Goal: Task Accomplishment & Management: Manage account settings

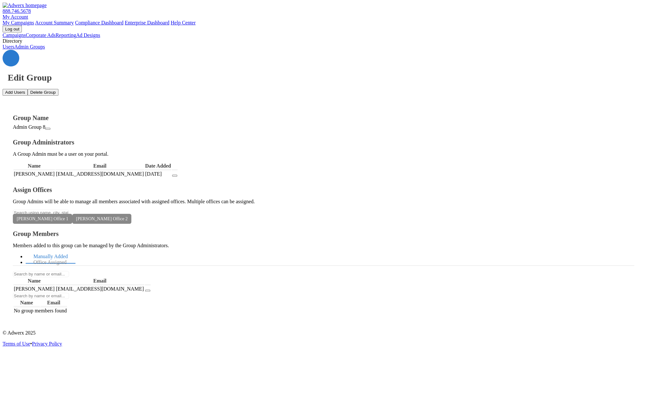
click at [11, 58] on icon at bounding box center [11, 58] width 0 height 0
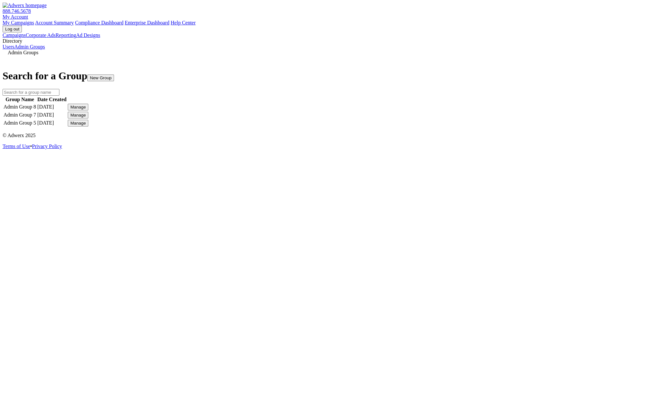
click at [86, 118] on div "Manage" at bounding box center [77, 115] width 15 height 5
click at [481, 151] on link "Edit Group" at bounding box center [469, 147] width 23 height 5
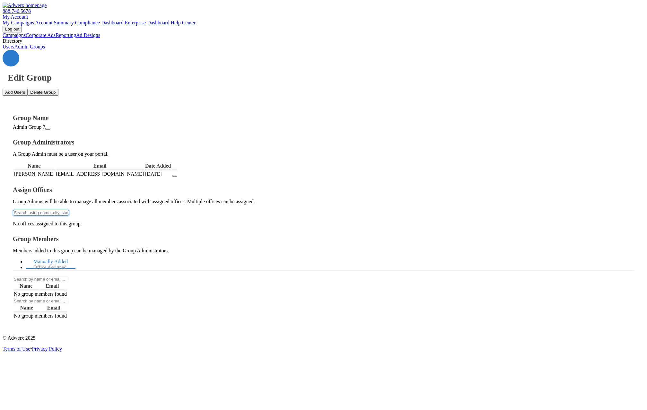
click at [69, 210] on input "text" at bounding box center [41, 213] width 56 height 6
type input "r"
type input "R"
type input "[PERSON_NAME]"
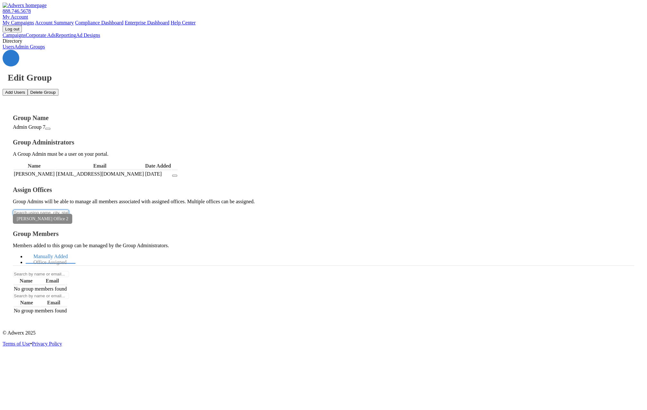
click at [69, 210] on input "text" at bounding box center [41, 213] width 56 height 6
type input "[PERSON_NAME]"
click at [156, 410] on button "[PERSON_NAME]'s Place 1" at bounding box center [323, 414] width 647 height 9
click at [74, 256] on link "Office Assigned" at bounding box center [50, 263] width 48 height 14
click at [69, 210] on input "text" at bounding box center [41, 213] width 56 height 6
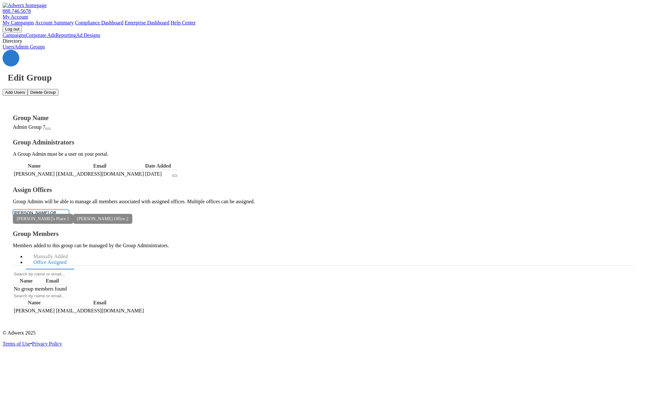
type input "[PERSON_NAME] Off"
click at [135, 410] on button "[PERSON_NAME] Office 1" at bounding box center [323, 414] width 647 height 9
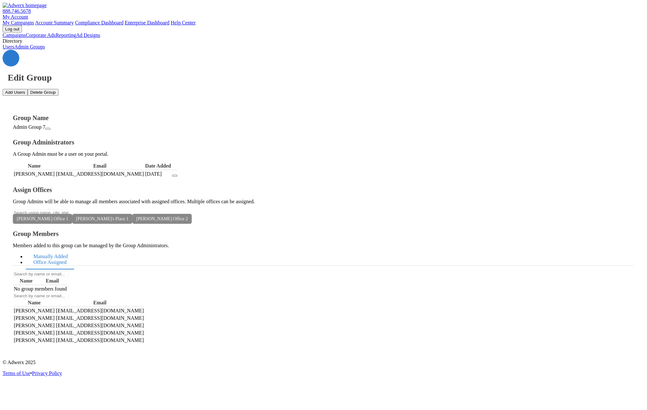
click at [75, 250] on link "Manually Added" at bounding box center [51, 257] width 50 height 14
click at [28, 89] on button "Add Users" at bounding box center [15, 92] width 25 height 7
click at [74, 256] on link "Office Assigned" at bounding box center [50, 263] width 48 height 14
drag, startPoint x: 525, startPoint y: 176, endPoint x: 462, endPoint y: 175, distance: 63.3
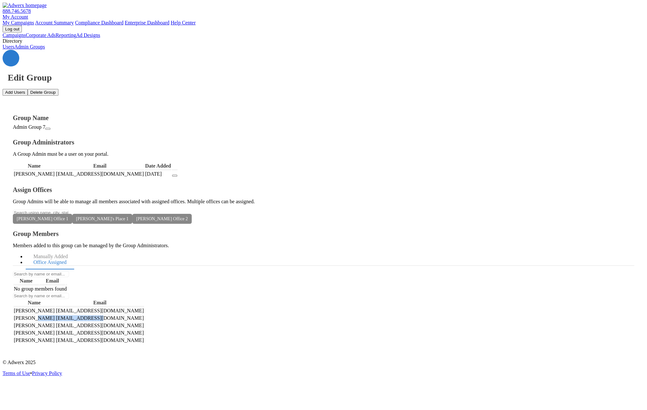
click at [144, 315] on tr "[PERSON_NAME] [PERSON_NAME][EMAIL_ADDRESS][DOMAIN_NAME]" at bounding box center [78, 318] width 131 height 7
copy tr "[EMAIL_ADDRESS][DOMAIN_NAME]"
click at [28, 89] on button "Add Users" at bounding box center [15, 92] width 25 height 7
paste textarea "[EMAIL_ADDRESS][DOMAIN_NAME]"
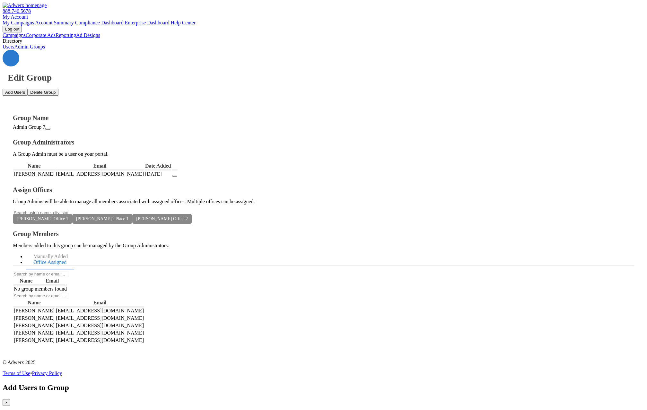
drag, startPoint x: 214, startPoint y: 159, endPoint x: 185, endPoint y: 155, distance: 28.8
type textarea "[EMAIL_ADDRESS][DOMAIN_NAME],"
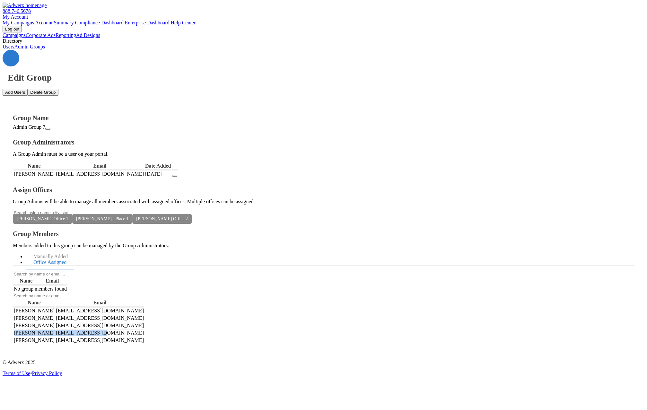
click at [144, 329] on tr "[PERSON_NAME] [EMAIL_ADDRESS][DOMAIN_NAME]" at bounding box center [78, 332] width 131 height 7
drag, startPoint x: 499, startPoint y: 206, endPoint x: 515, endPoint y: 206, distance: 16.1
click at [144, 329] on td "[EMAIL_ADDRESS][DOMAIN_NAME]" at bounding box center [100, 332] width 89 height 7
drag, startPoint x: 517, startPoint y: 206, endPoint x: 468, endPoint y: 206, distance: 49.1
click at [144, 329] on td "[EMAIL_ADDRESS][DOMAIN_NAME]" at bounding box center [100, 332] width 89 height 7
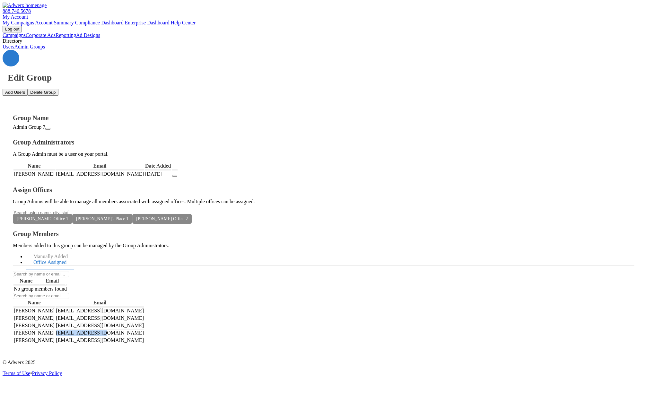
copy td "[EMAIL_ADDRESS][DOMAIN_NAME]"
click at [28, 89] on button "Add Users" at bounding box center [15, 92] width 25 height 7
paste textarea "[EMAIL_ADDRESS][DOMAIN_NAME]"
type textarea "[EMAIL_ADDRESS][DOMAIN_NAME], [EMAIL_ADDRESS][DOMAIN_NAME]"
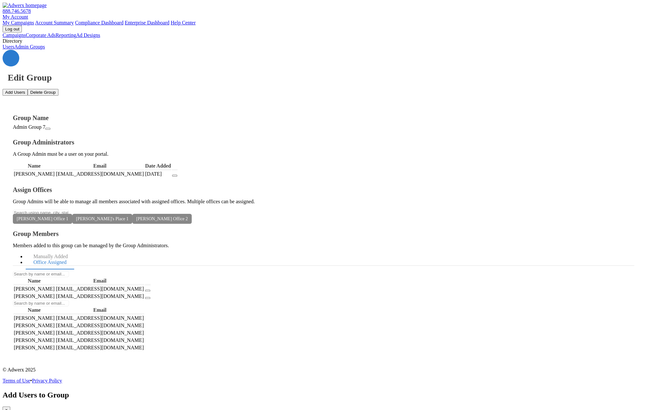
click at [8, 408] on span "×" at bounding box center [6, 410] width 3 height 5
click at [444, 16] on div "888.746.5678 My Account My Campaigns Account Summary Compliance Dashboard Enter…" at bounding box center [324, 18] width 642 height 30
click at [45, 49] on link "Admin Groups" at bounding box center [29, 46] width 31 height 5
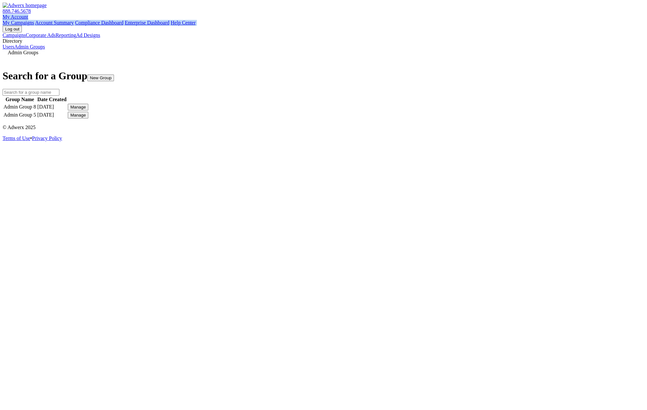
click at [86, 110] on div "Manage" at bounding box center [77, 107] width 15 height 5
click at [478, 134] on link "Edit Group" at bounding box center [469, 130] width 23 height 5
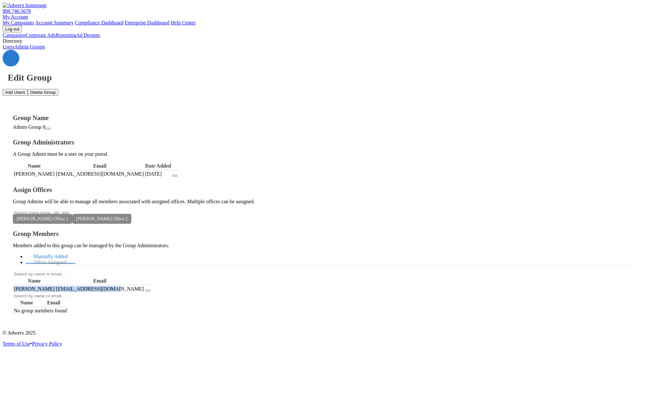
drag, startPoint x: 495, startPoint y: 159, endPoint x: 402, endPoint y: 157, distance: 93.8
click at [151, 285] on tr "[PERSON_NAME] [PERSON_NAME][EMAIL_ADDRESS][DOMAIN_NAME]" at bounding box center [81, 288] width 137 height 7
click at [144, 285] on td "[EMAIL_ADDRESS][DOMAIN_NAME]" at bounding box center [100, 288] width 89 height 7
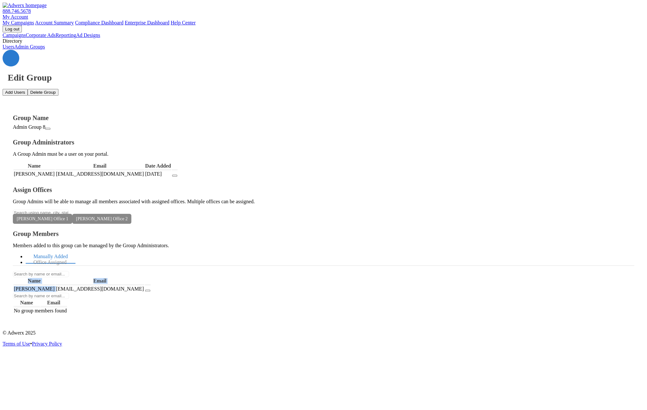
click at [148, 291] on icon "button" at bounding box center [148, 291] width 0 height 0
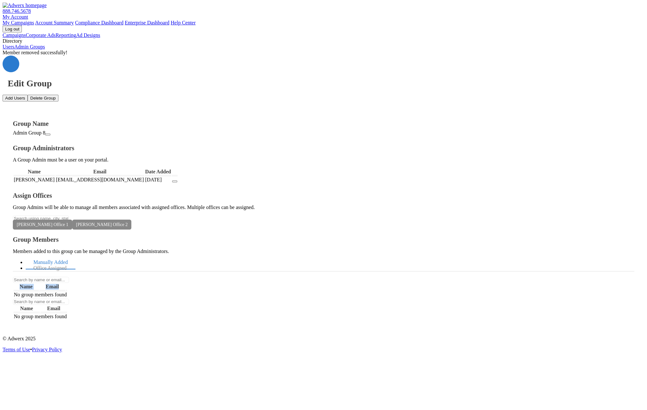
click at [28, 95] on button "Add Users" at bounding box center [15, 98] width 25 height 7
paste textarea "[EMAIL_ADDRESS][DOMAIN_NAME]"
type textarea "[EMAIL_ADDRESS][DOMAIN_NAME]"
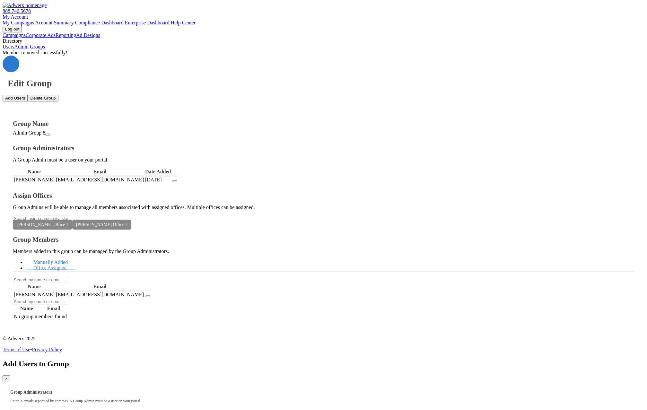
click at [8, 376] on span "×" at bounding box center [6, 378] width 3 height 5
click at [177, 180] on button "button" at bounding box center [174, 181] width 5 height 2
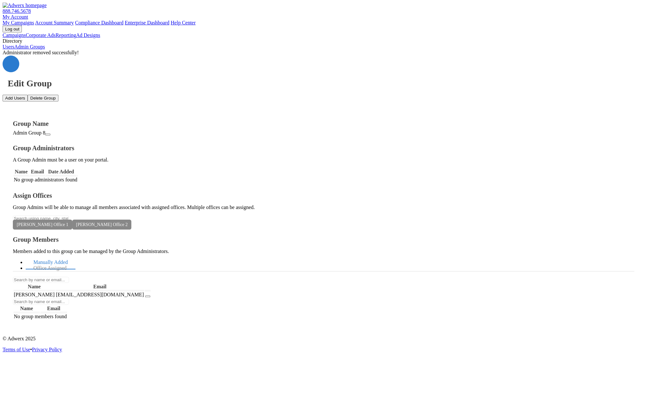
click at [28, 95] on button "Add Users" at bounding box center [15, 98] width 25 height 7
type textarea "a"
type textarea "[EMAIL_ADDRESS][DOMAIN_NAME]"
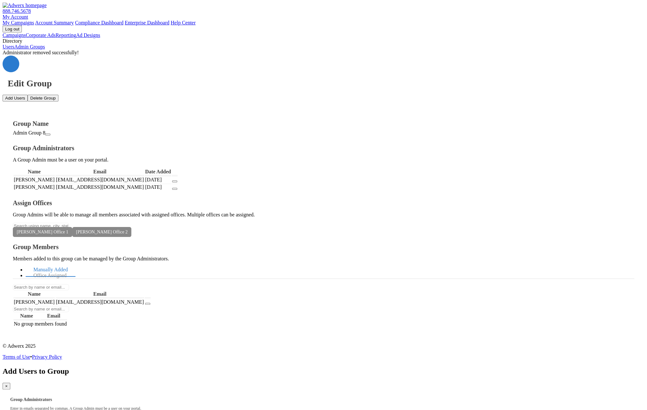
click at [8, 384] on span "×" at bounding box center [6, 386] width 3 height 5
click at [175, 181] on icon "button" at bounding box center [175, 181] width 0 height 0
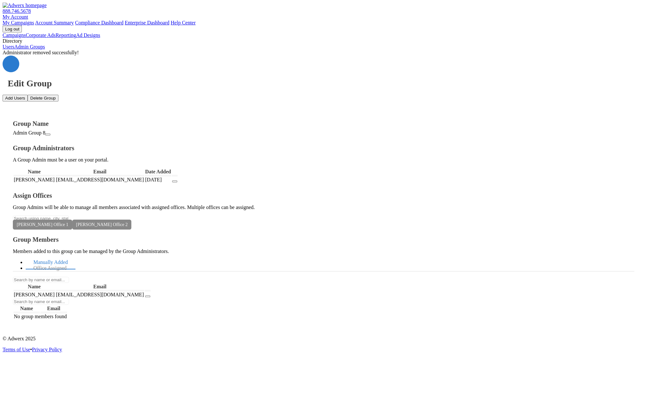
click at [178, 176] on td at bounding box center [175, 179] width 6 height 7
click at [175, 181] on icon "button" at bounding box center [175, 181] width 0 height 0
click at [28, 95] on button "Add Users" at bounding box center [15, 98] width 25 height 7
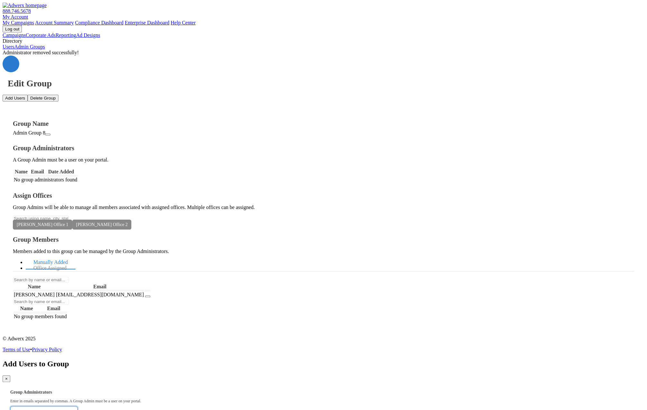
paste textarea "[EMAIL_ADDRESS][DOMAIN_NAME]"
type textarea "[EMAIL_ADDRESS][DOMAIN_NAME]"
drag, startPoint x: 302, startPoint y: 77, endPoint x: 137, endPoint y: 50, distance: 167.3
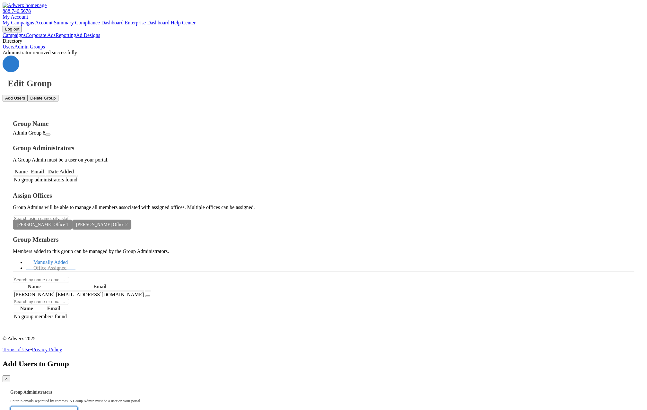
type textarea "a"
type textarea "[EMAIL_ADDRESS][DOMAIN_NAME]"
drag, startPoint x: 436, startPoint y: 261, endPoint x: 573, endPoint y: 212, distance: 145.2
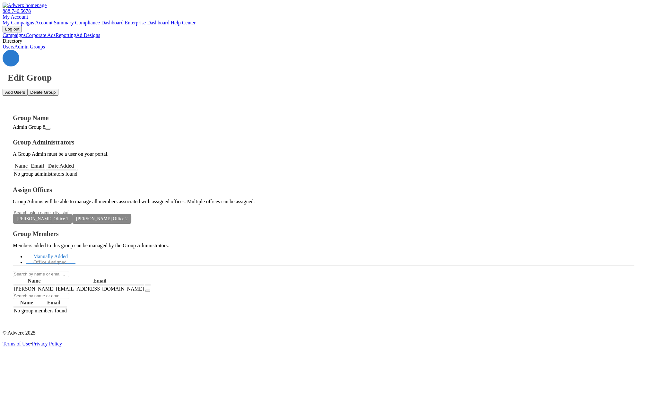
click at [28, 89] on button "Add Users" at bounding box center [15, 92] width 25 height 7
paste textarea "[EMAIL_ADDRESS][DOMAIN_NAME]"
type textarea "[EMAIL_ADDRESS][DOMAIN_NAME]"
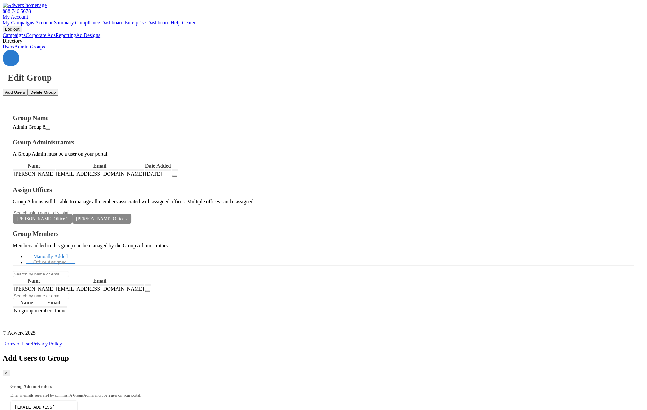
click at [8, 371] on span "×" at bounding box center [6, 373] width 3 height 5
click at [444, 18] on div "888.746.5678 My Account My Campaigns Account Summary Compliance Dashboard Enter…" at bounding box center [324, 18] width 642 height 30
drag, startPoint x: 495, startPoint y: 163, endPoint x: 448, endPoint y: 162, distance: 46.9
click at [151, 285] on tr "[PERSON_NAME] [PERSON_NAME][EMAIL_ADDRESS][DOMAIN_NAME]" at bounding box center [81, 288] width 137 height 7
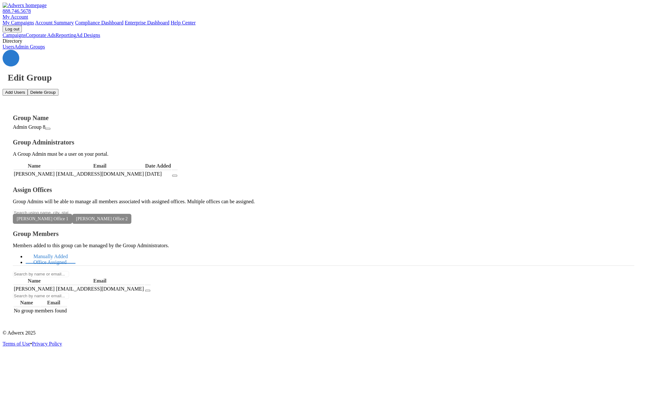
click at [74, 256] on link "Office Assigned" at bounding box center [50, 263] width 48 height 14
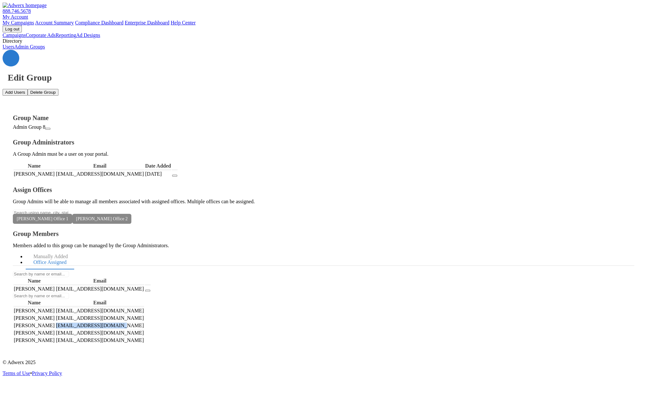
drag, startPoint x: 543, startPoint y: 193, endPoint x: 533, endPoint y: 211, distance: 20.0
click at [144, 322] on td "[EMAIL_ADDRESS][DOMAIN_NAME]" at bounding box center [100, 325] width 89 height 7
drag, startPoint x: 478, startPoint y: 223, endPoint x: 467, endPoint y: 222, distance: 11.3
click at [144, 337] on td "[EMAIL_ADDRESS][DOMAIN_NAME]" at bounding box center [100, 340] width 89 height 7
copy td "[EMAIL_ADDRESS][DOMAIN_NAME]"
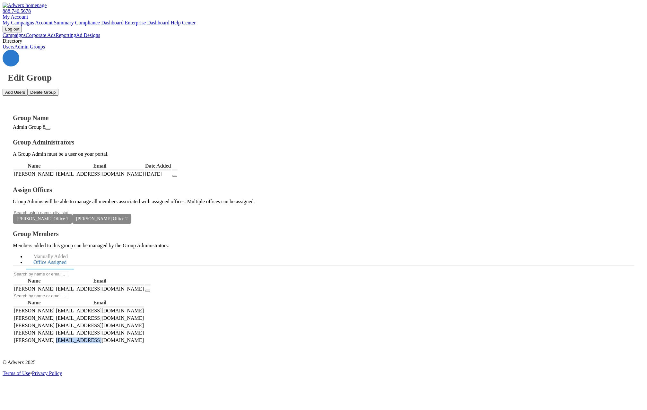
click at [28, 89] on button "Add Users" at bounding box center [15, 92] width 25 height 7
paste textarea "[EMAIL_ADDRESS][DOMAIN_NAME]"
type textarea "[EMAIL_ADDRESS][DOMAIN_NAME]"
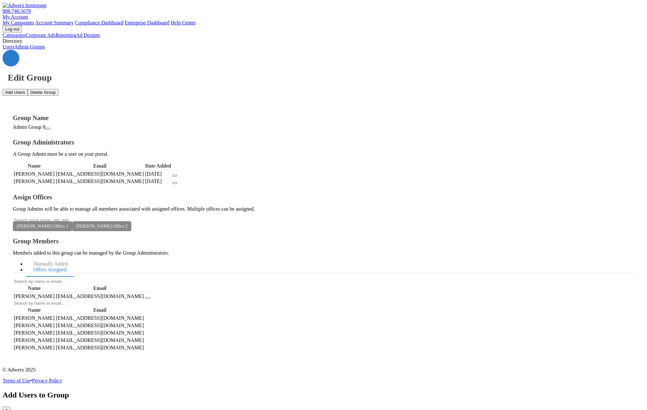
click at [8, 408] on span "×" at bounding box center [6, 410] width 3 height 5
click at [356, 50] on div "Edit Group Add Users Delete Group" at bounding box center [324, 73] width 642 height 46
click at [58, 89] on button "Delete Group" at bounding box center [43, 92] width 31 height 7
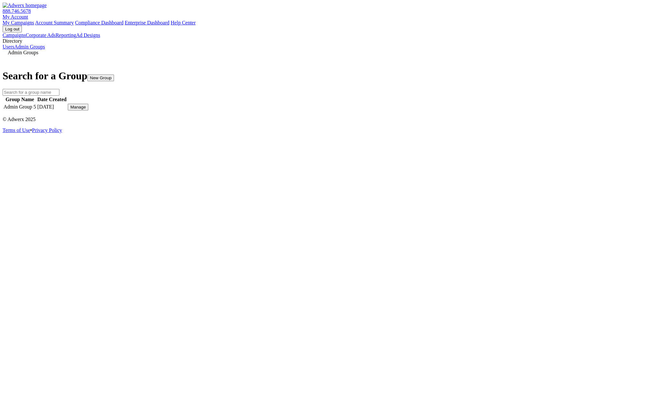
drag, startPoint x: 604, startPoint y: 58, endPoint x: 577, endPoint y: 53, distance: 27.5
click at [114, 75] on button "New Group" at bounding box center [100, 78] width 27 height 7
drag, startPoint x: 445, startPoint y: 48, endPoint x: 566, endPoint y: 50, distance: 120.8
click at [445, 63] on div "Search for a Group New Group" at bounding box center [324, 79] width 642 height 32
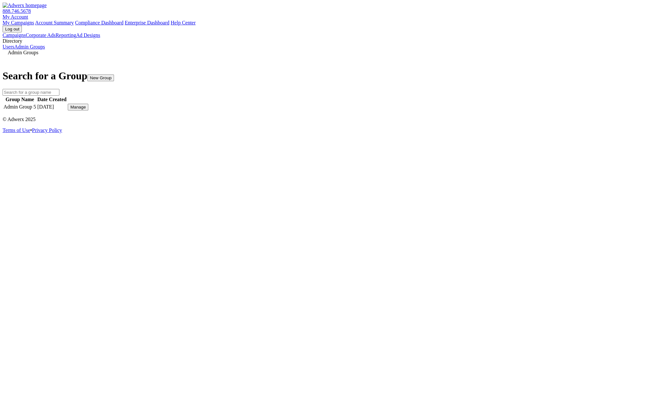
click at [114, 75] on button "New Group" at bounding box center [100, 78] width 27 height 7
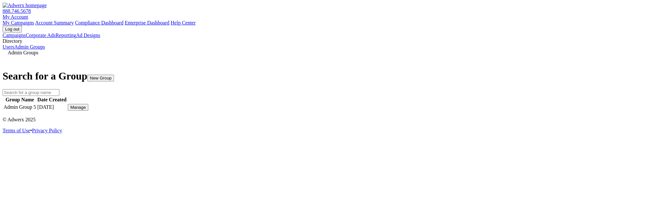
click at [114, 75] on button "New Group" at bounding box center [100, 78] width 27 height 7
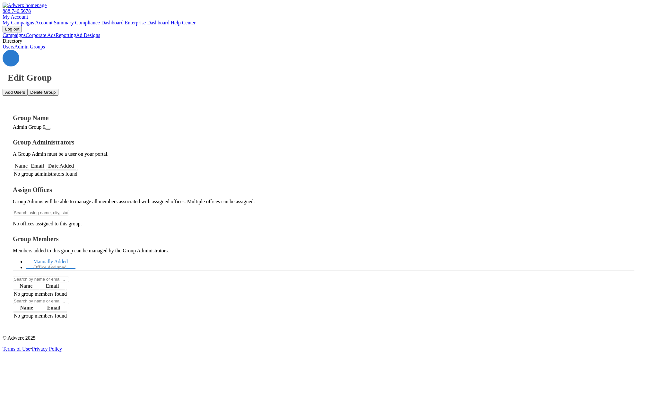
click at [58, 89] on button "Delete Group" at bounding box center [43, 92] width 31 height 7
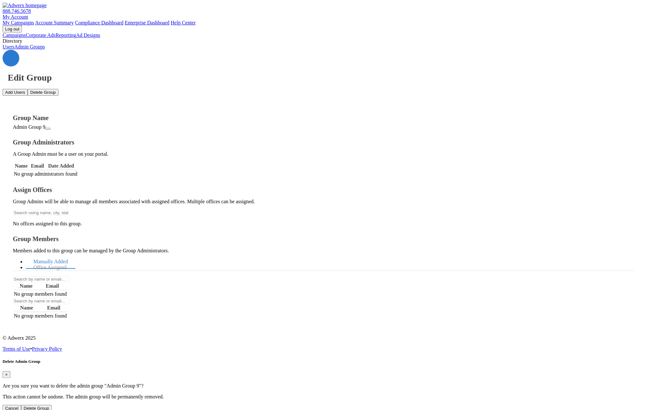
click at [52, 405] on button "Delete Group" at bounding box center [36, 408] width 31 height 7
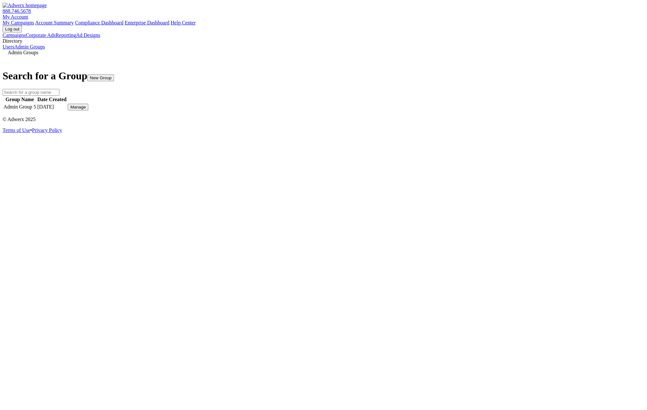
click at [386, 70] on h1 "Search for a Group New Group" at bounding box center [324, 76] width 642 height 12
click at [114, 75] on button "New Group" at bounding box center [100, 78] width 27 height 7
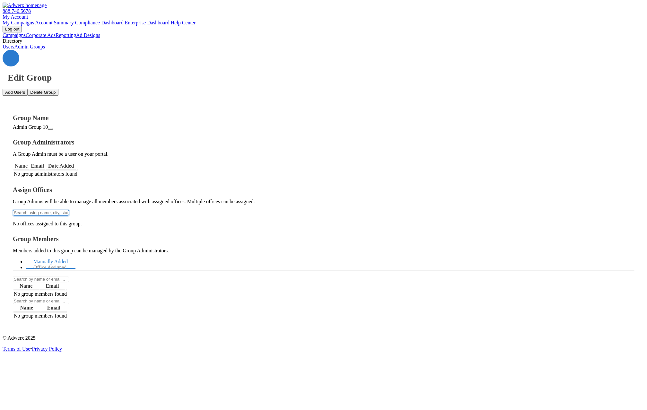
click at [69, 210] on input "text" at bounding box center [41, 213] width 56 height 6
type input "Ra"
click at [127, 410] on button "[PERSON_NAME] Office 1" at bounding box center [323, 414] width 647 height 9
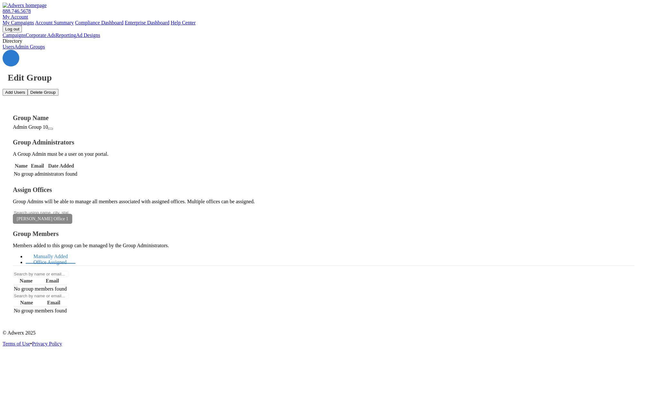
click at [74, 256] on link "Office Assigned" at bounding box center [50, 263] width 48 height 14
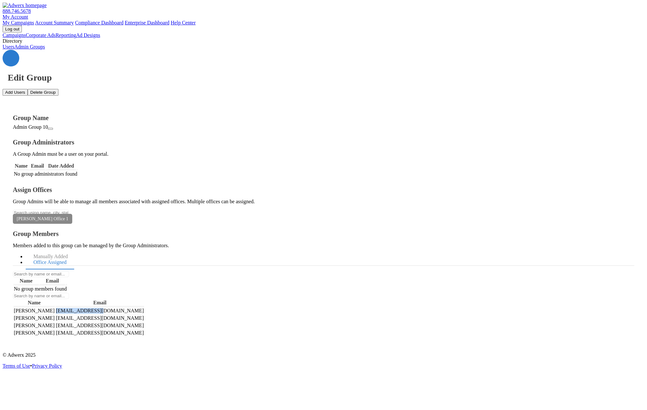
drag, startPoint x: 504, startPoint y: 158, endPoint x: 468, endPoint y: 157, distance: 36.6
click at [144, 307] on td "[EMAIL_ADDRESS][DOMAIN_NAME]" at bounding box center [100, 310] width 89 height 7
copy td "[EMAIL_ADDRESS][DOMAIN_NAME]"
click at [28, 89] on button "Add Users" at bounding box center [15, 92] width 25 height 7
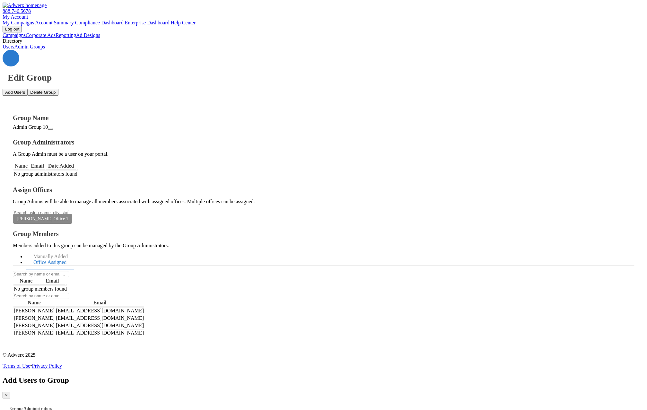
paste textarea "[EMAIL_ADDRESS][DOMAIN_NAME]"
type textarea "[EMAIL_ADDRESS][DOMAIN_NAME]"
click at [8, 393] on span "×" at bounding box center [6, 395] width 3 height 5
click at [75, 250] on link "Manually Added" at bounding box center [51, 257] width 50 height 14
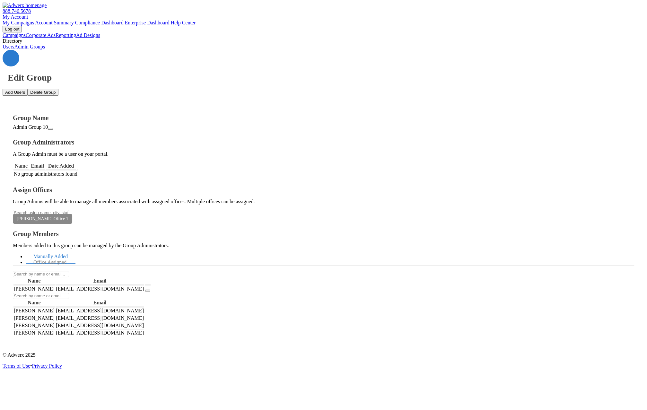
click at [148, 291] on icon "button" at bounding box center [148, 291] width 0 height 0
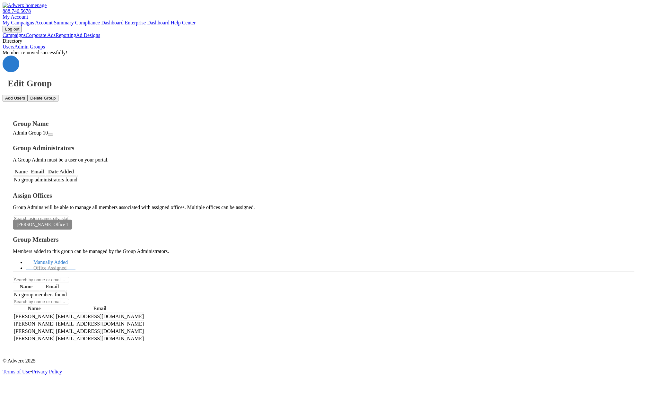
click at [28, 95] on button "Add Users" at bounding box center [15, 98] width 25 height 7
paste textarea "[EMAIL_ADDRESS][DOMAIN_NAME]"
type textarea "[EMAIL_ADDRESS][DOMAIN_NAME]"
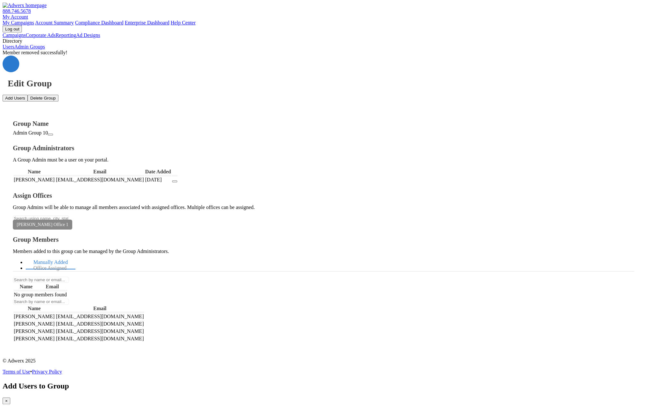
click at [8, 399] on span "×" at bounding box center [6, 401] width 3 height 5
click at [28, 95] on button "Add Users" at bounding box center [15, 98] width 25 height 7
paste textarea "[EMAIL_ADDRESS][DOMAIN_NAME]"
type textarea "[EMAIL_ADDRESS][DOMAIN_NAME]"
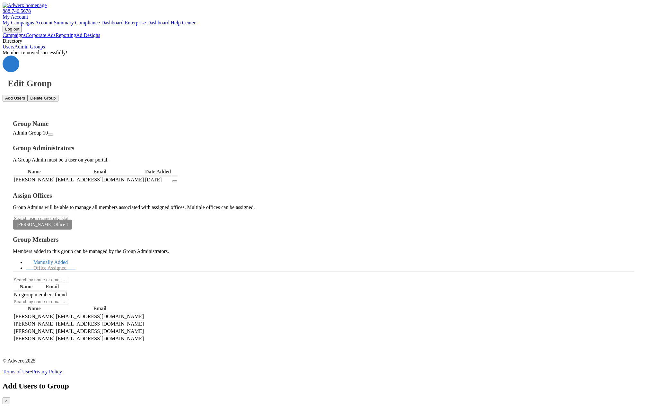
drag, startPoint x: 439, startPoint y: 239, endPoint x: 442, endPoint y: 240, distance: 3.3
paste textarea "[EMAIL_ADDRESS][DOMAIN_NAME]"
type textarea "[EMAIL_ADDRESS][DOMAIN_NAME]"
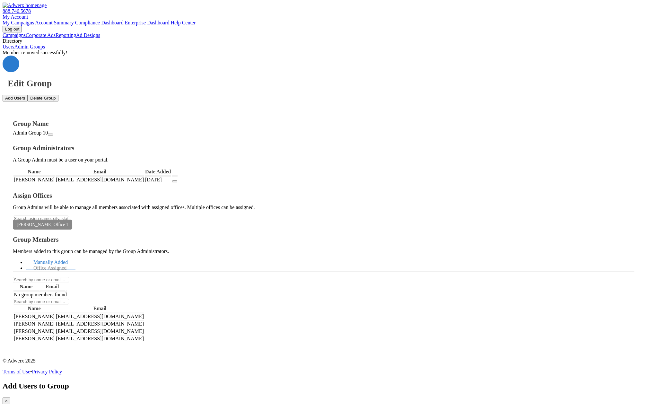
click at [8, 399] on span "×" at bounding box center [6, 401] width 3 height 5
click at [175, 181] on icon "button" at bounding box center [175, 181] width 0 height 0
click at [28, 95] on button "Add Users" at bounding box center [15, 98] width 25 height 7
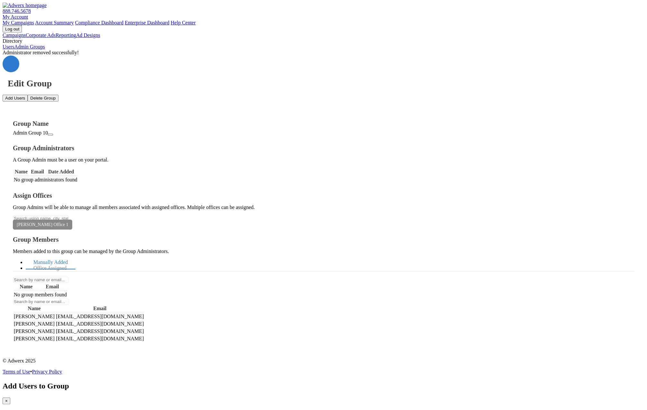
paste textarea "[EMAIL_ADDRESS][DOMAIN_NAME]"
type textarea "[EMAIL_ADDRESS][DOMAIN_NAME]"
click at [10, 398] on button "×" at bounding box center [7, 401] width 8 height 7
